Goal: Answer question/provide support: Share knowledge or assist other users

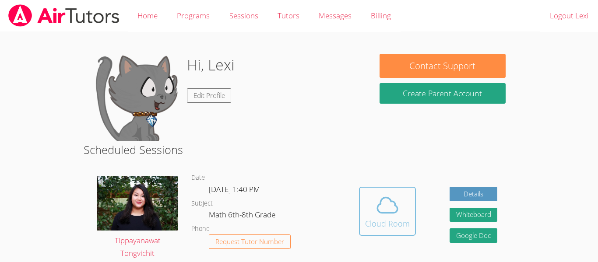
click at [386, 195] on icon at bounding box center [387, 205] width 25 height 25
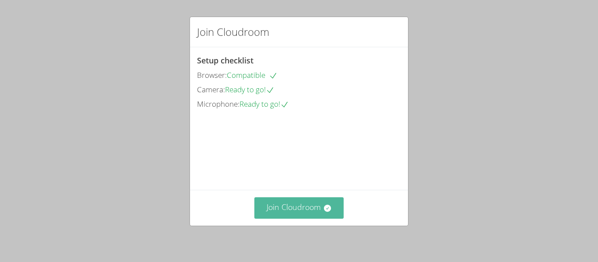
click at [316, 215] on button "Join Cloudroom" at bounding box center [299, 207] width 90 height 21
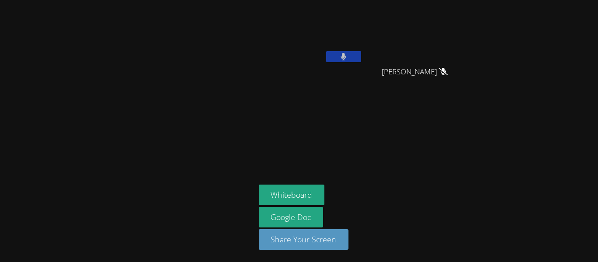
click at [345, 56] on icon at bounding box center [343, 56] width 5 height 7
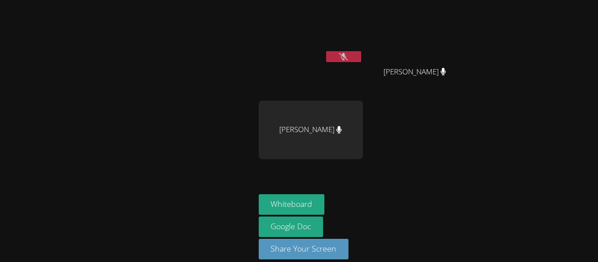
click at [345, 60] on icon at bounding box center [343, 56] width 9 height 7
click at [346, 60] on icon at bounding box center [344, 56] width 6 height 7
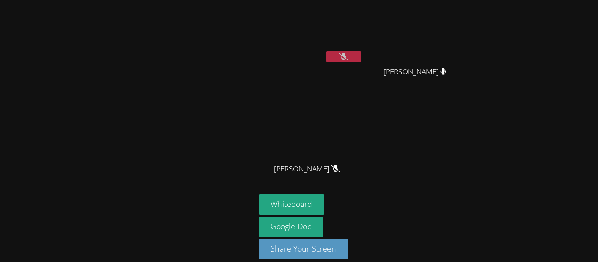
click at [346, 51] on button at bounding box center [343, 56] width 35 height 11
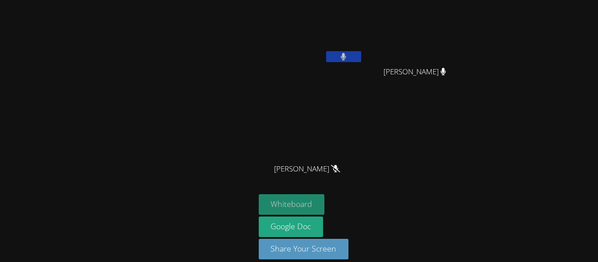
click at [315, 203] on button "Whiteboard" at bounding box center [292, 204] width 66 height 21
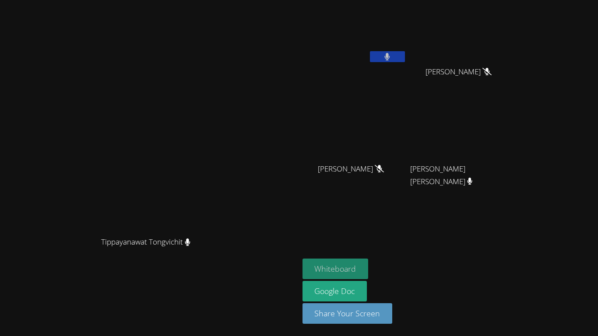
click at [369, 262] on button "Whiteboard" at bounding box center [336, 269] width 66 height 21
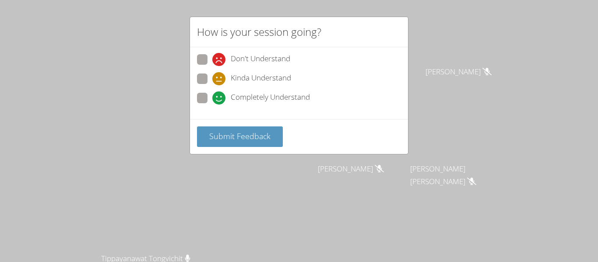
click at [232, 90] on div "Don't Understand Kinda Understand Completely Understand" at bounding box center [299, 81] width 204 height 54
click at [250, 75] on span "Kinda Understand" at bounding box center [261, 78] width 60 height 13
click at [220, 75] on input "Kinda Understand" at bounding box center [215, 77] width 7 height 7
radio input "true"
click at [253, 88] on div "Kinda Understand" at bounding box center [299, 82] width 204 height 16
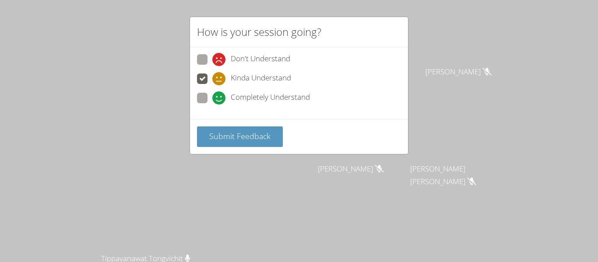
click at [252, 101] on span "Completely Understand" at bounding box center [270, 98] width 79 height 13
click at [220, 100] on input "Completely Understand" at bounding box center [215, 96] width 7 height 7
radio input "true"
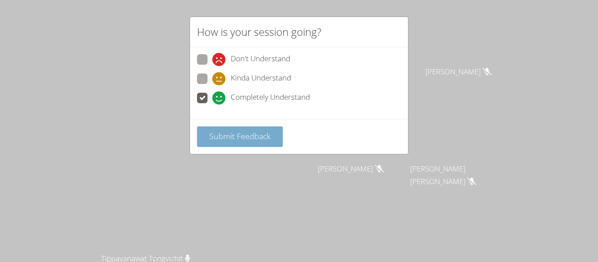
click at [231, 142] on button "Submit Feedback" at bounding box center [240, 137] width 86 height 21
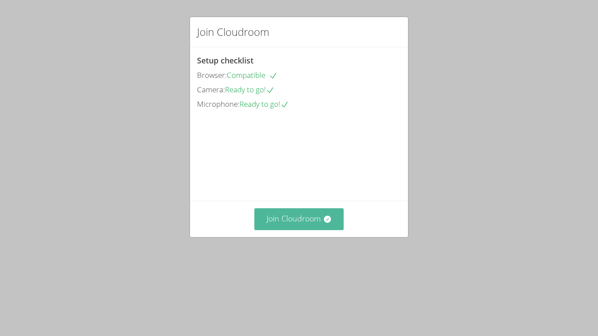
click at [310, 230] on button "Join Cloudroom" at bounding box center [299, 218] width 90 height 21
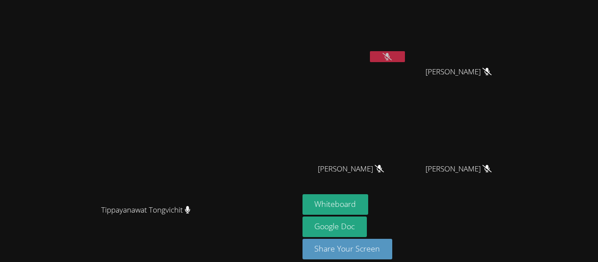
click at [392, 59] on icon at bounding box center [387, 56] width 9 height 7
